Goal: Information Seeking & Learning: Learn about a topic

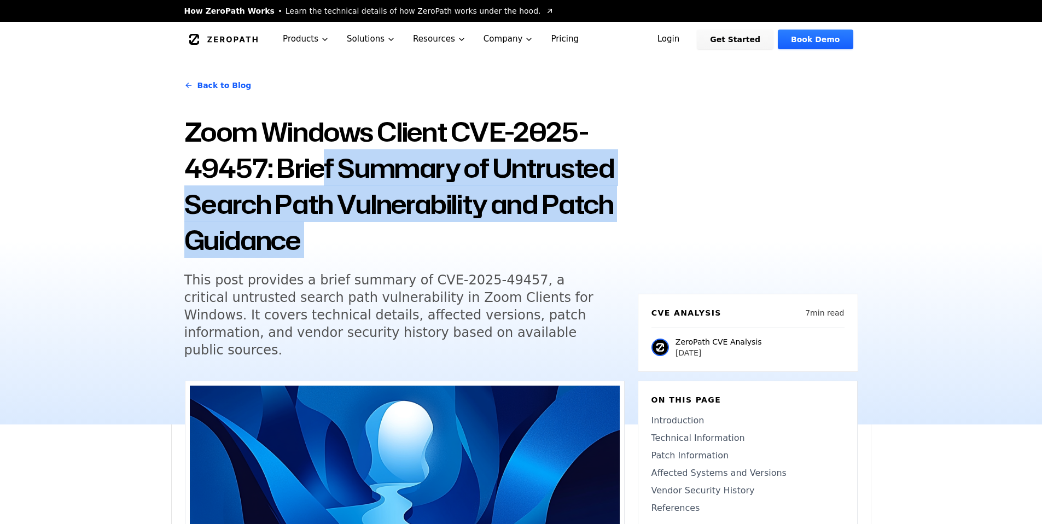
drag, startPoint x: 406, startPoint y: 142, endPoint x: 415, endPoint y: 268, distance: 125.5
click at [415, 268] on div "Back to Blog Zoom Windows Client CVE-2025-49457: Brief Summary of Untrusted Sea…" at bounding box center [404, 221] width 440 height 302
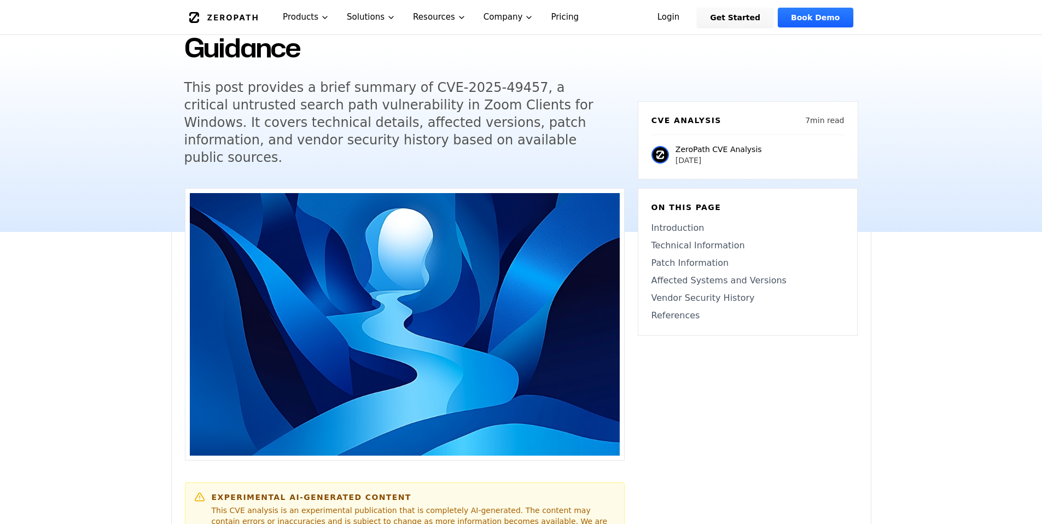
scroll to position [195, 0]
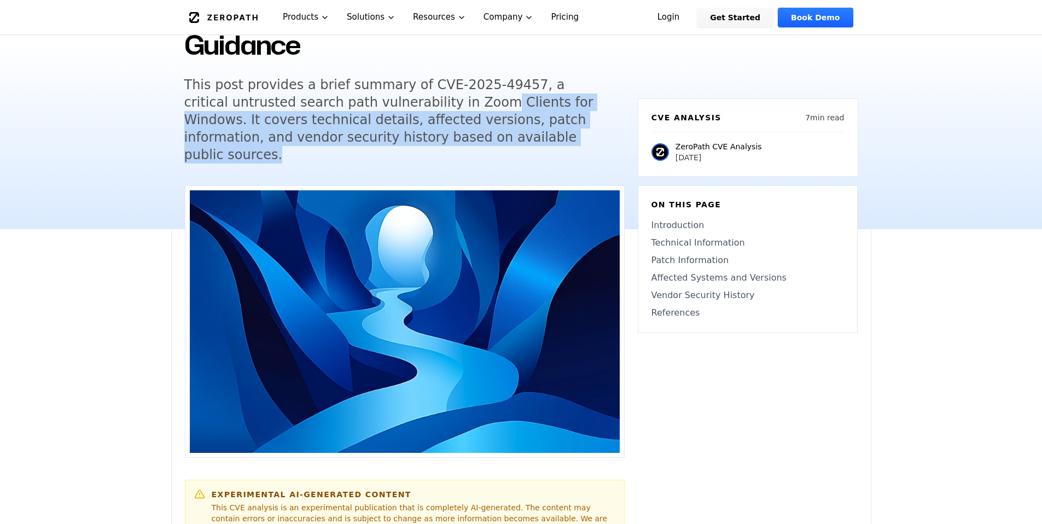
drag, startPoint x: 499, startPoint y: 85, endPoint x: 454, endPoint y: 149, distance: 78.6
click at [454, 149] on div "Back to Blog Zoom Windows Client CVE-2025-49457: Brief Summary of Untrusted Sea…" at bounding box center [404, 26] width 440 height 302
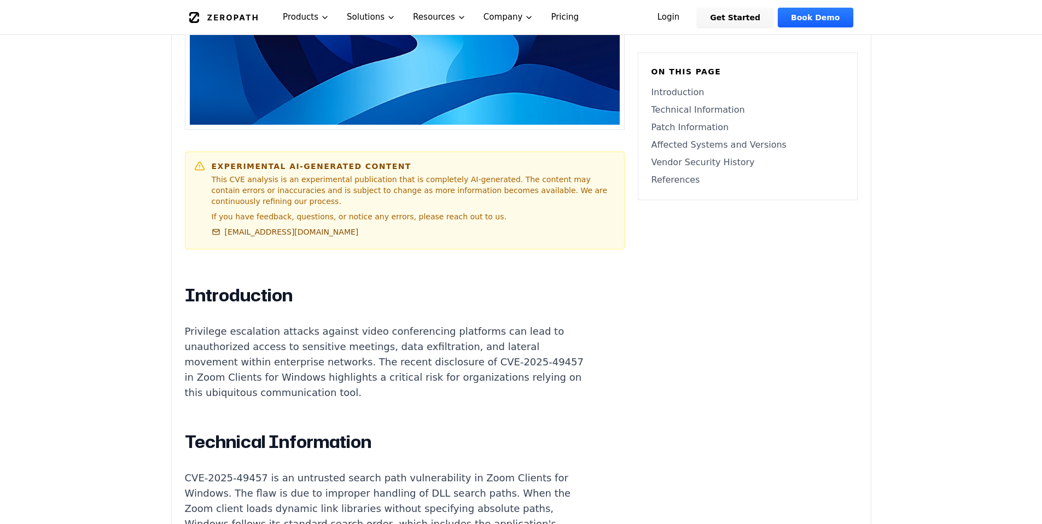
scroll to position [589, 0]
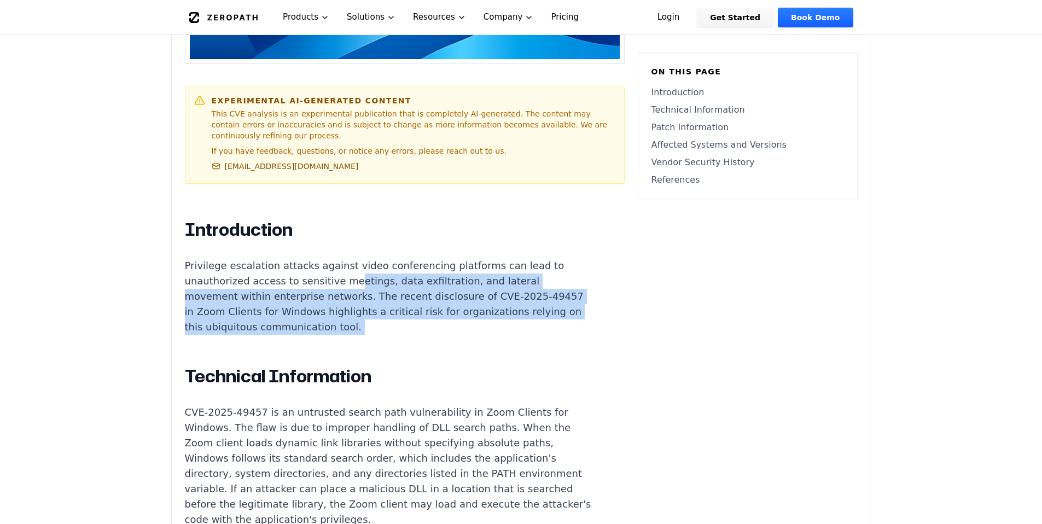
drag, startPoint x: 284, startPoint y: 267, endPoint x: 500, endPoint y: 307, distance: 219.7
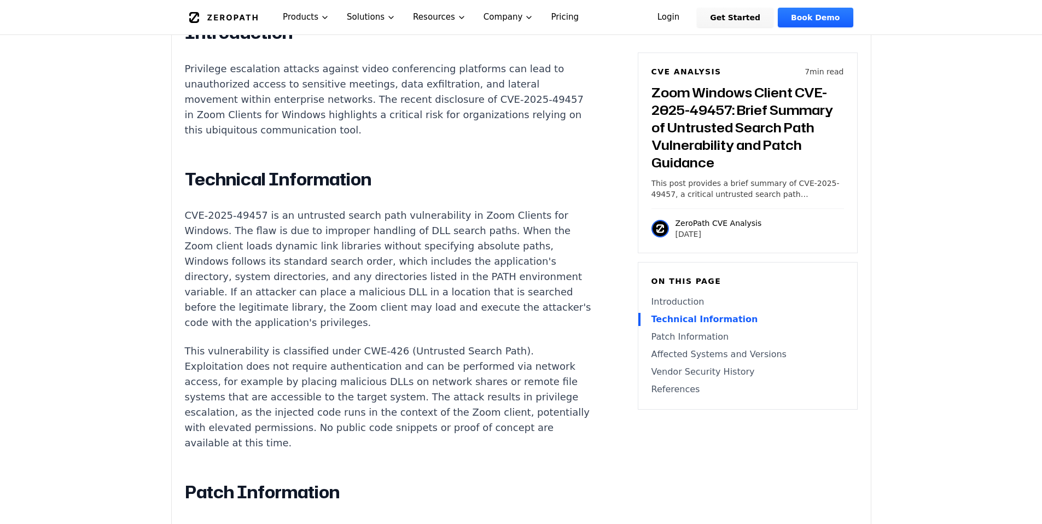
scroll to position [852, 0]
